Goal: Information Seeking & Learning: Learn about a topic

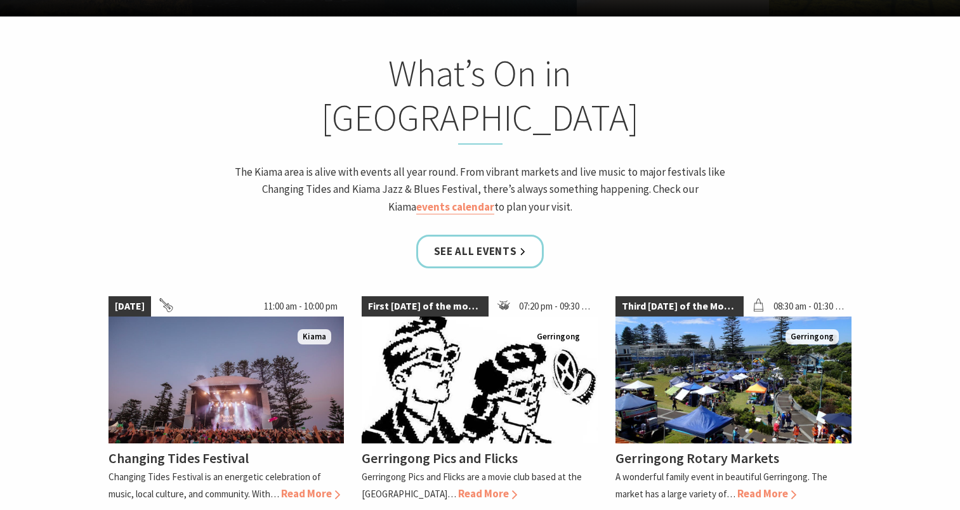
scroll to position [1034, 0]
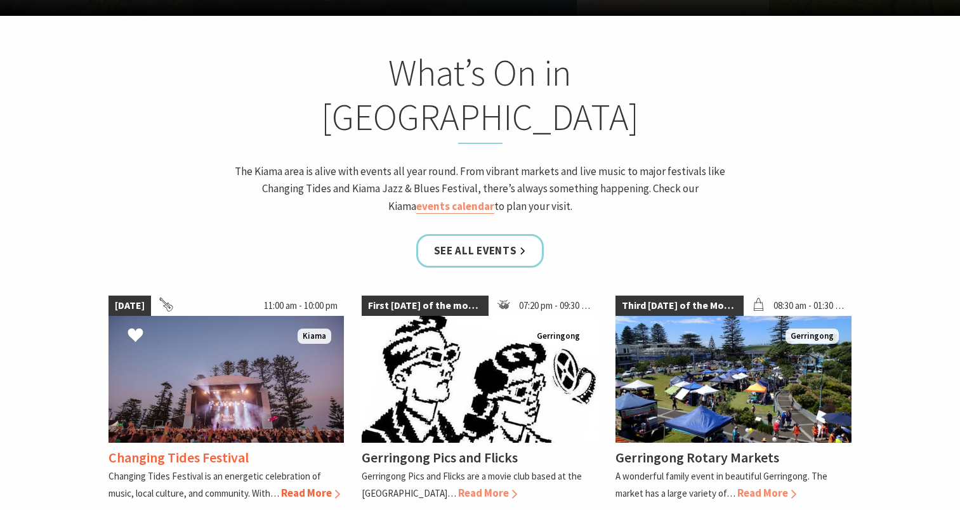
click at [322, 486] on span "Read More" at bounding box center [310, 493] width 59 height 14
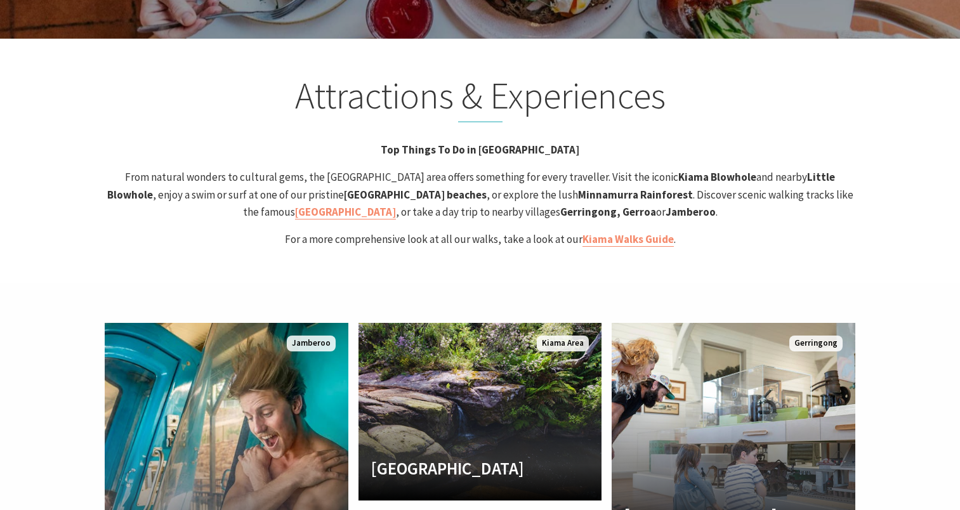
scroll to position [2519, 0]
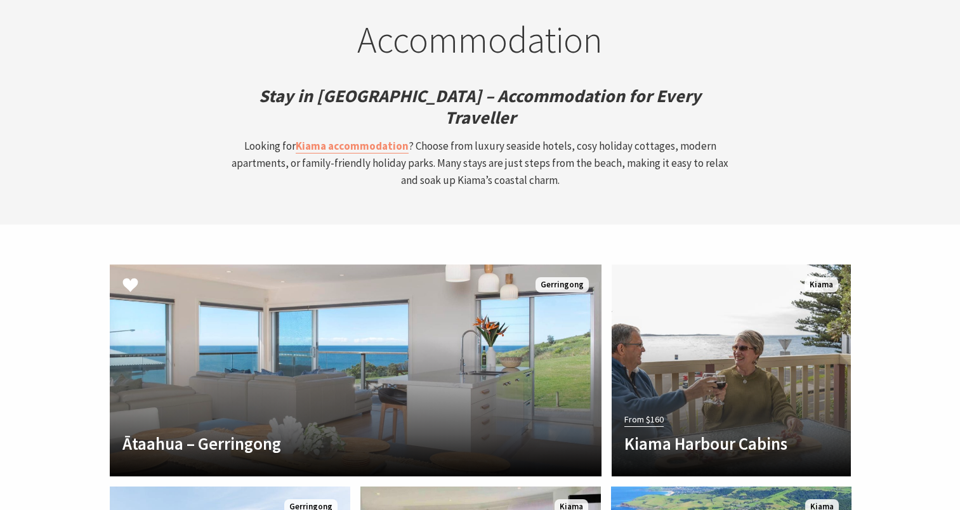
click at [201, 259] on div "Another Image Used Ātaahua – Gerringong ĀTAAHUA is ideally situated on the Gerr…" at bounding box center [356, 370] width 502 height 222
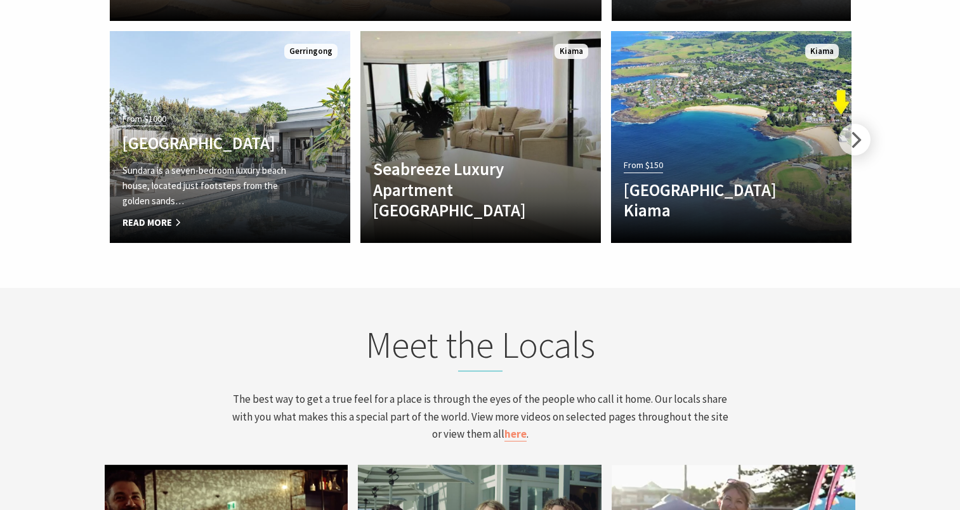
scroll to position [3807, 0]
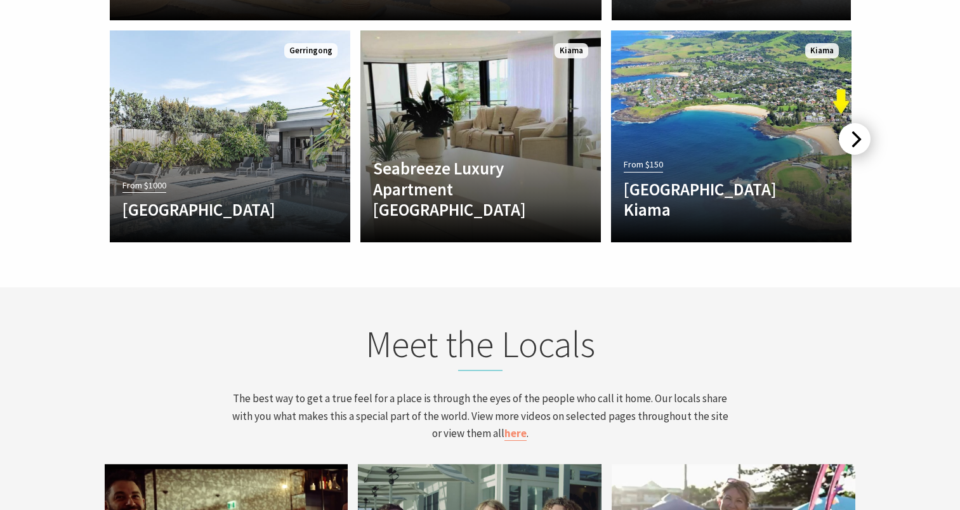
click at [856, 123] on div at bounding box center [854, 139] width 32 height 32
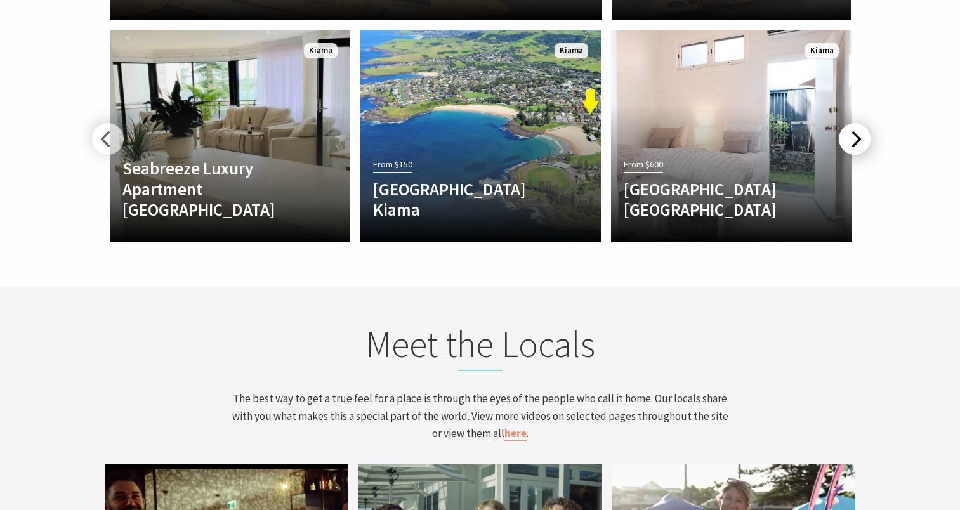
click at [856, 123] on div at bounding box center [854, 139] width 32 height 32
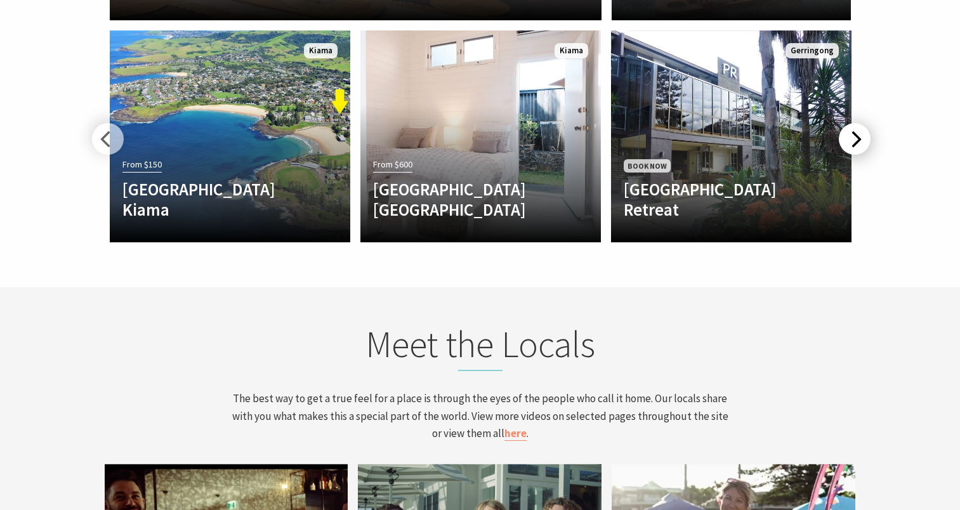
click at [855, 123] on div at bounding box center [854, 139] width 32 height 32
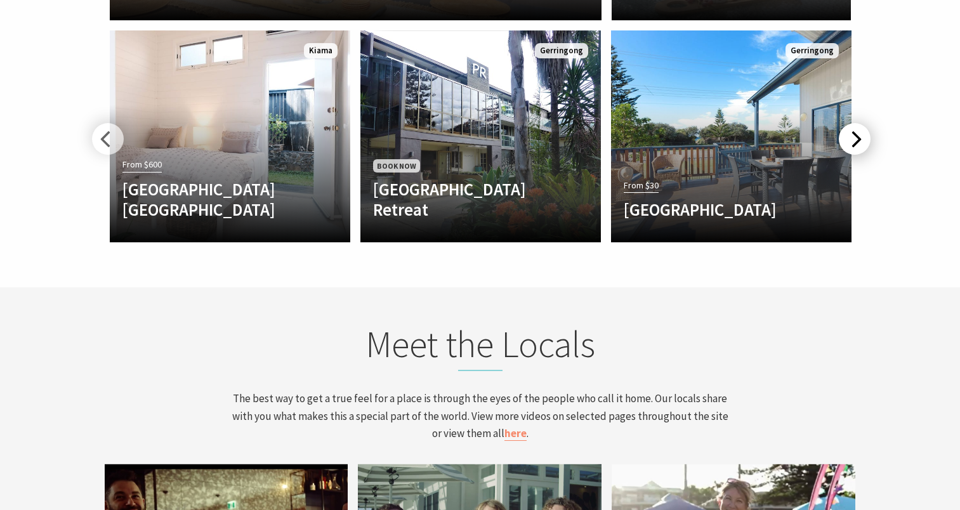
click at [855, 123] on div at bounding box center [854, 139] width 32 height 32
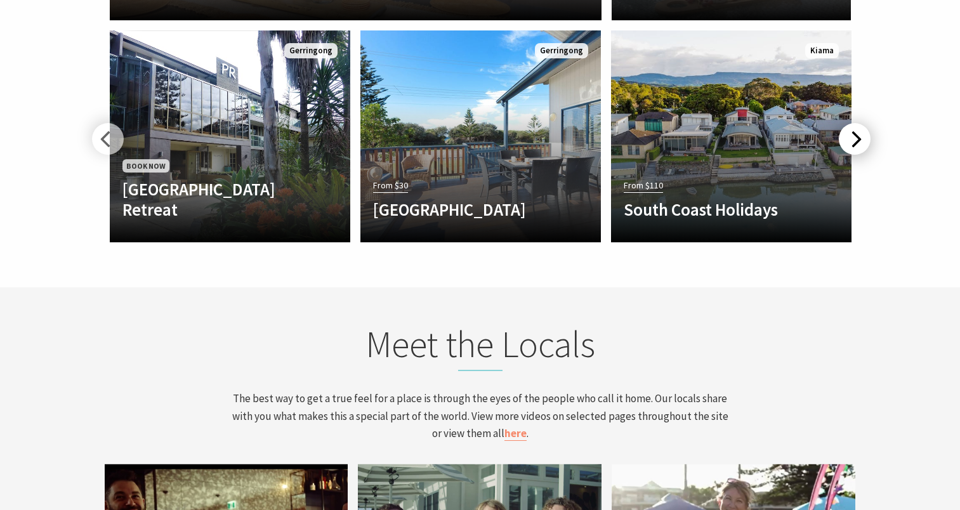
click at [855, 123] on div at bounding box center [854, 139] width 32 height 32
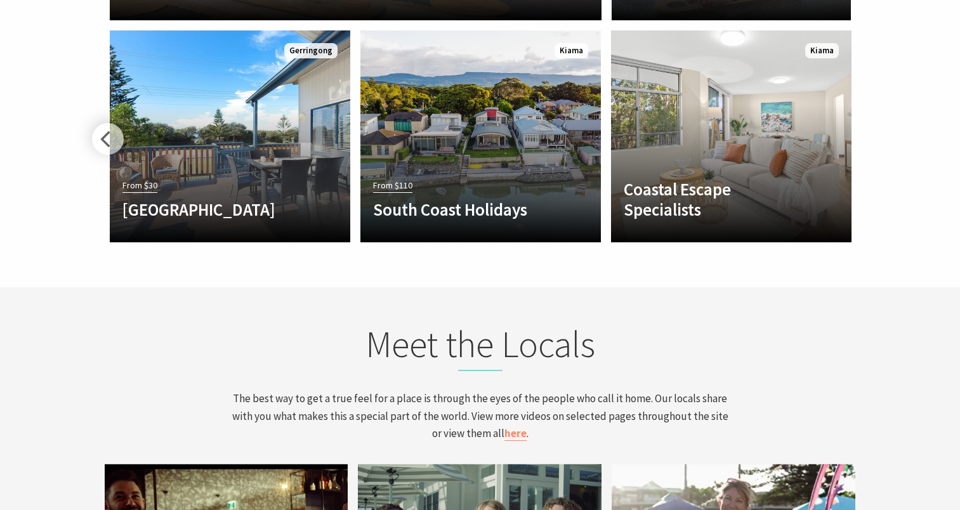
click at [855, 56] on div "Another Image Used Coastal Escape Specialists Welcome to Coastal Escape Special…" at bounding box center [731, 136] width 251 height 222
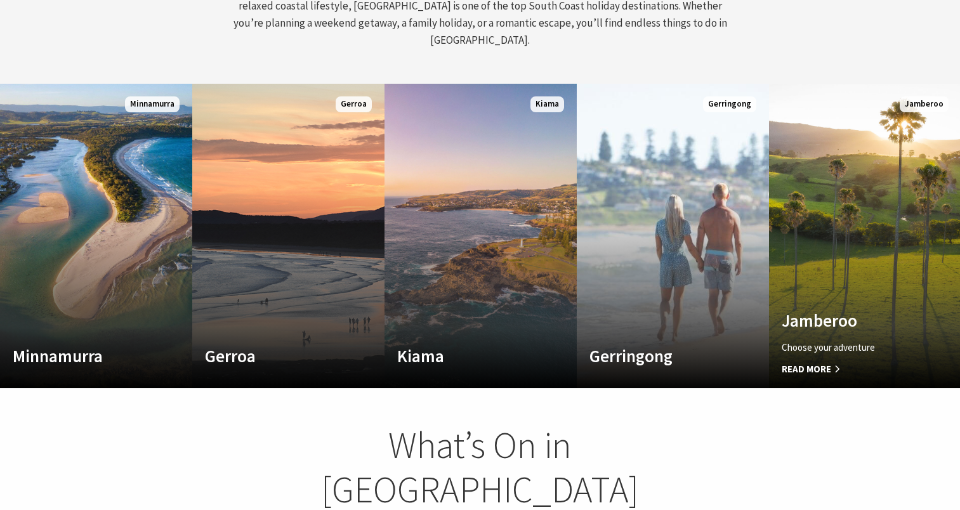
scroll to position [661, 0]
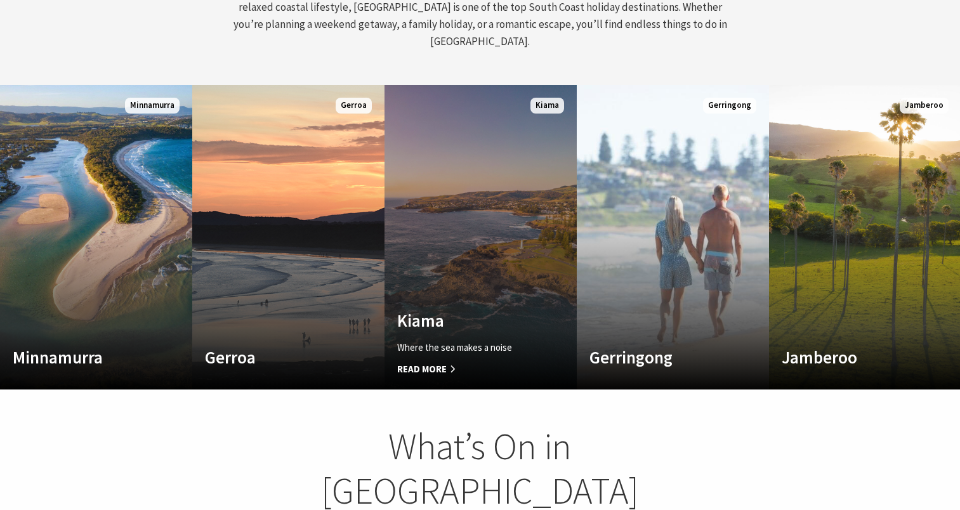
click at [497, 161] on link "Custom Image Used Kiama Where the sea makes a noise Read More Kiama" at bounding box center [480, 237] width 192 height 304
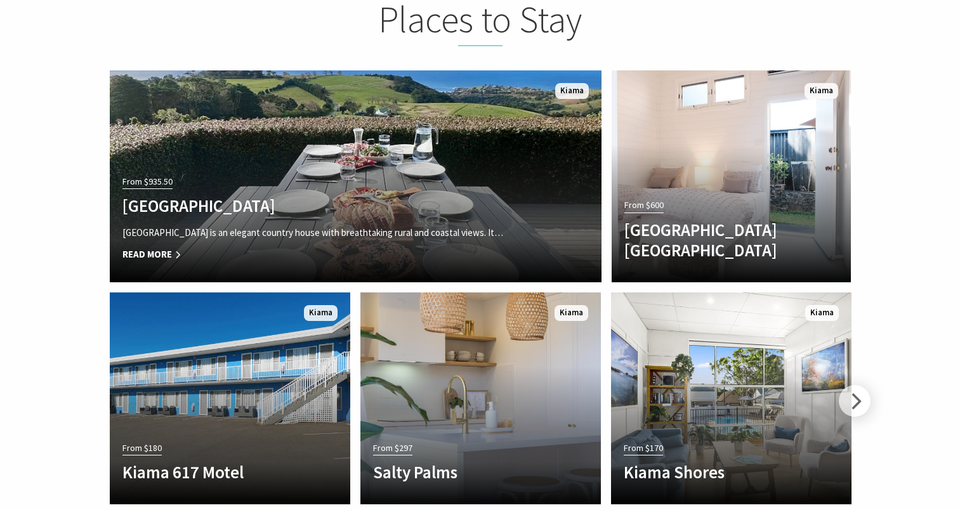
scroll to position [2794, 0]
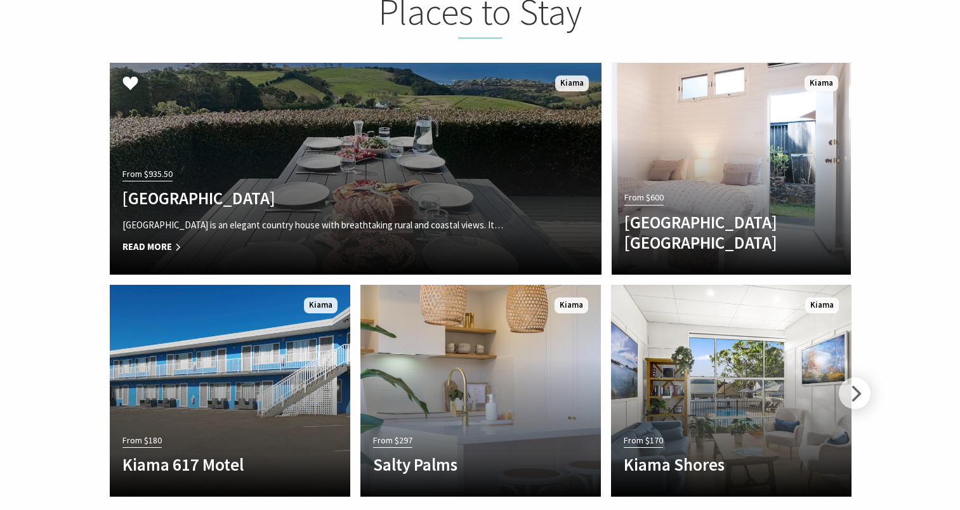
drag, startPoint x: 0, startPoint y: 0, endPoint x: 497, endPoint y: 161, distance: 522.7
click at [497, 165] on div "From $935.50 Saddleback Grove Saddleback Grove is an elegant country house with…" at bounding box center [319, 214] width 418 height 98
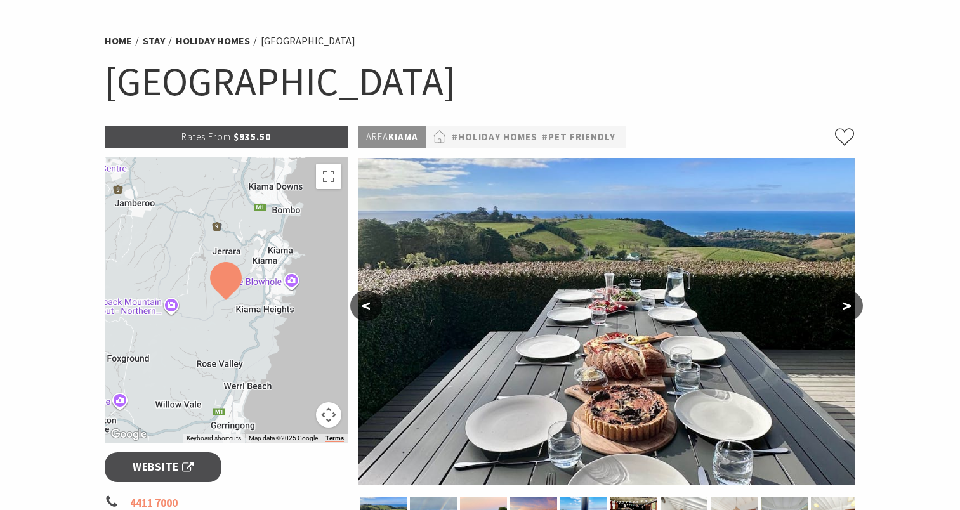
scroll to position [61, 0]
